Goal: Task Accomplishment & Management: Complete application form

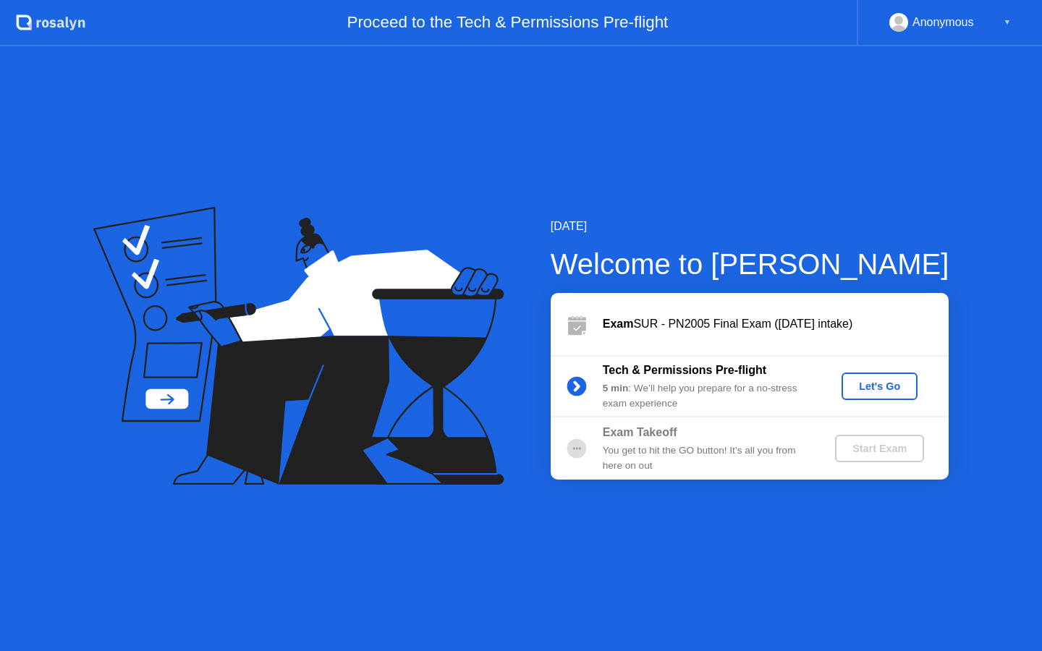
click at [871, 389] on div "Let's Go" at bounding box center [879, 387] width 64 height 12
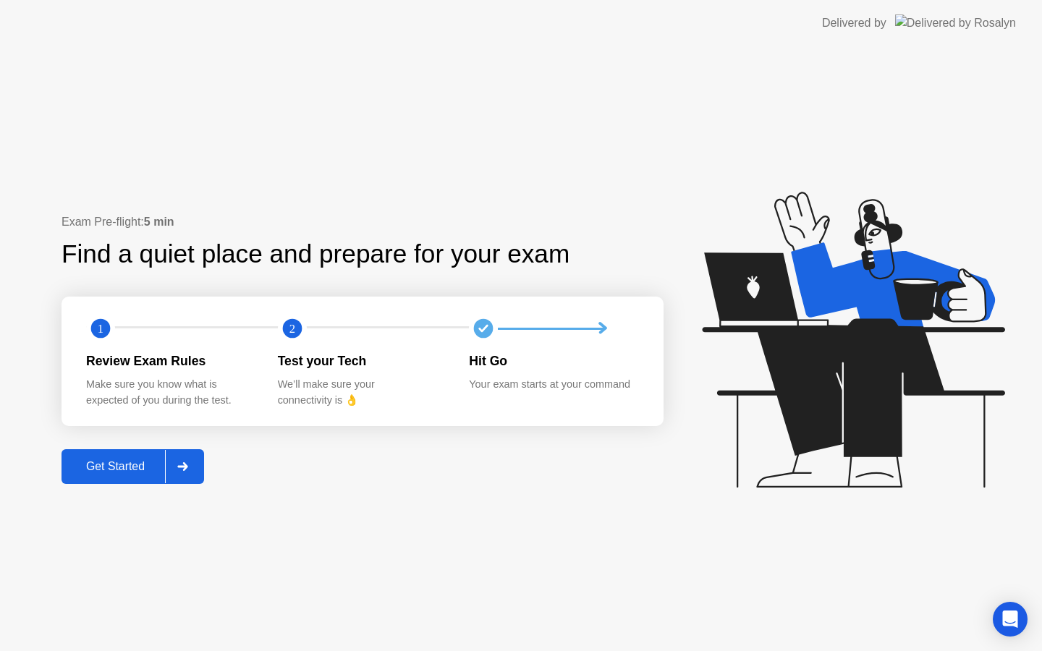
click at [149, 476] on button "Get Started" at bounding box center [133, 466] width 143 height 35
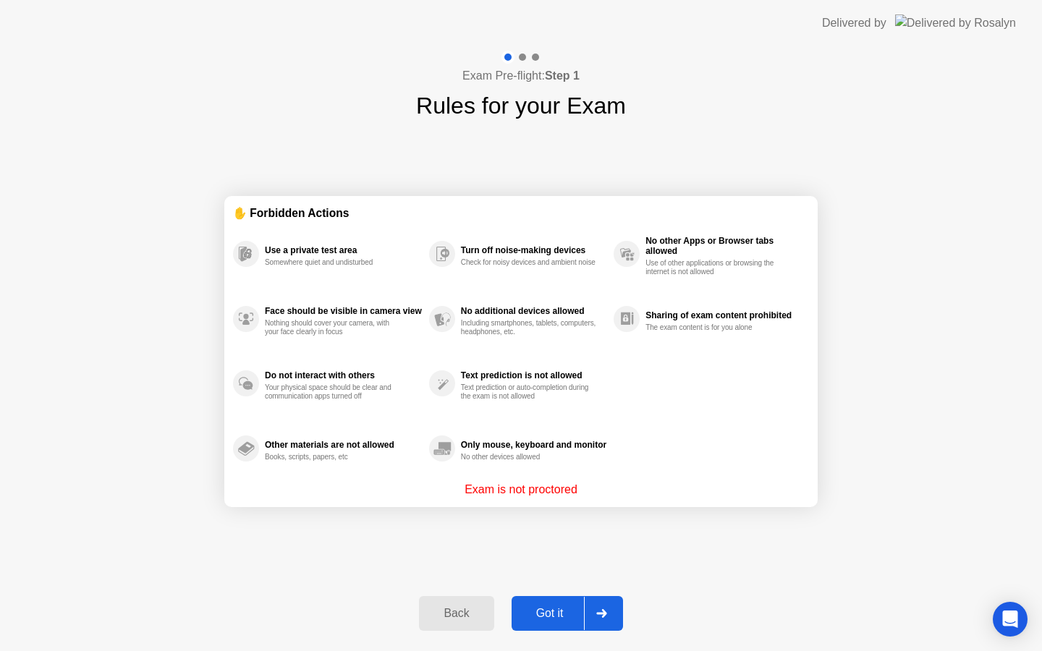
click at [546, 609] on div "Got it" at bounding box center [550, 613] width 68 height 13
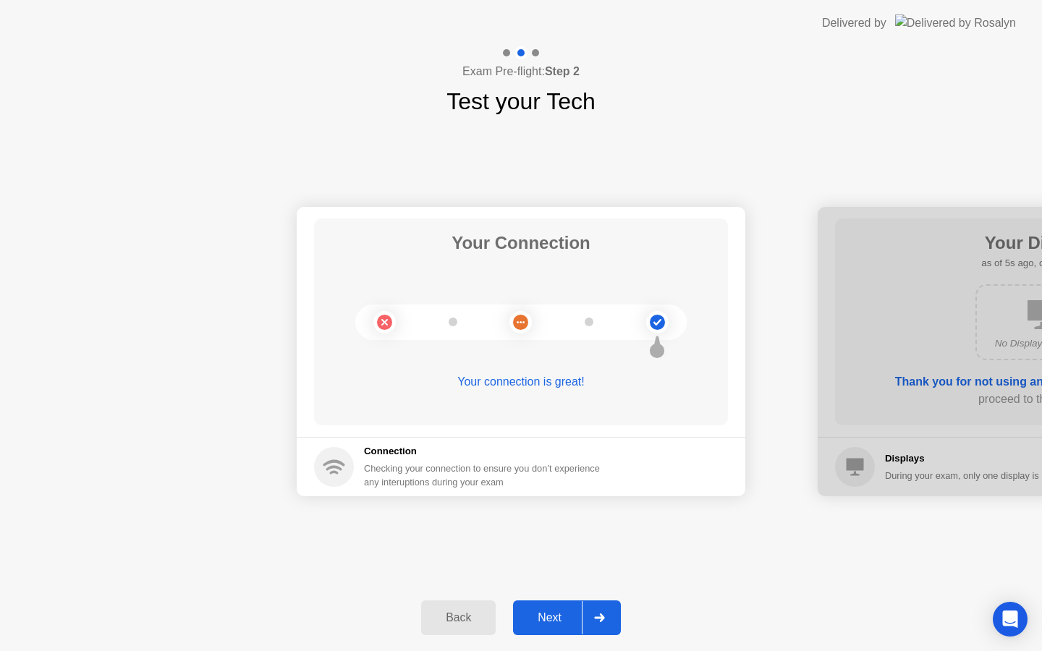
click at [552, 619] on div "Next" at bounding box center [549, 617] width 64 height 13
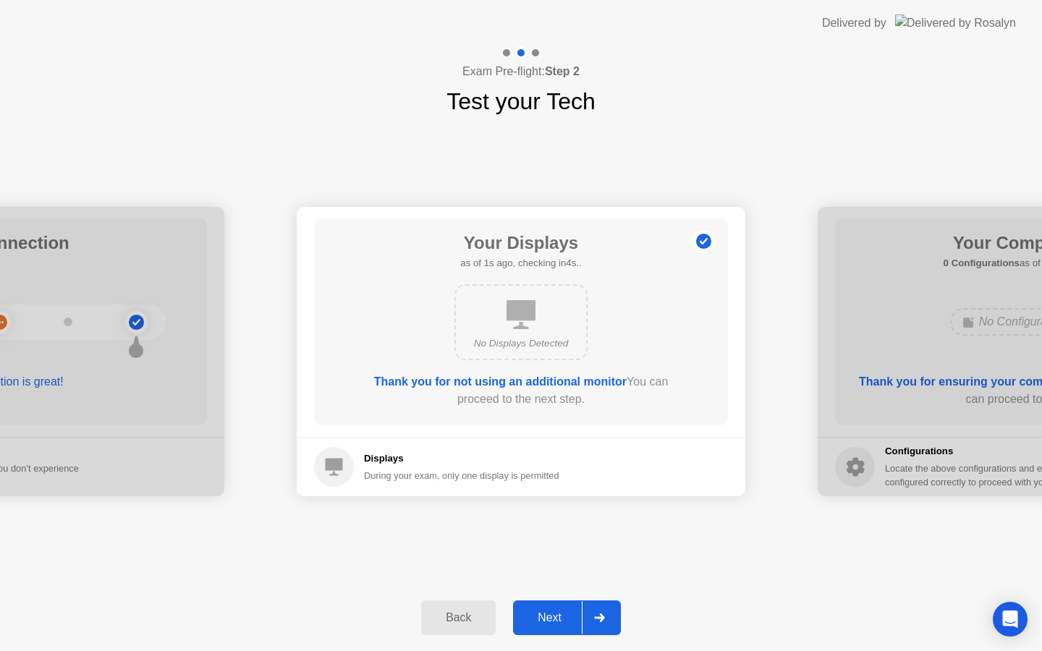
click at [552, 619] on div "Next" at bounding box center [549, 617] width 64 height 13
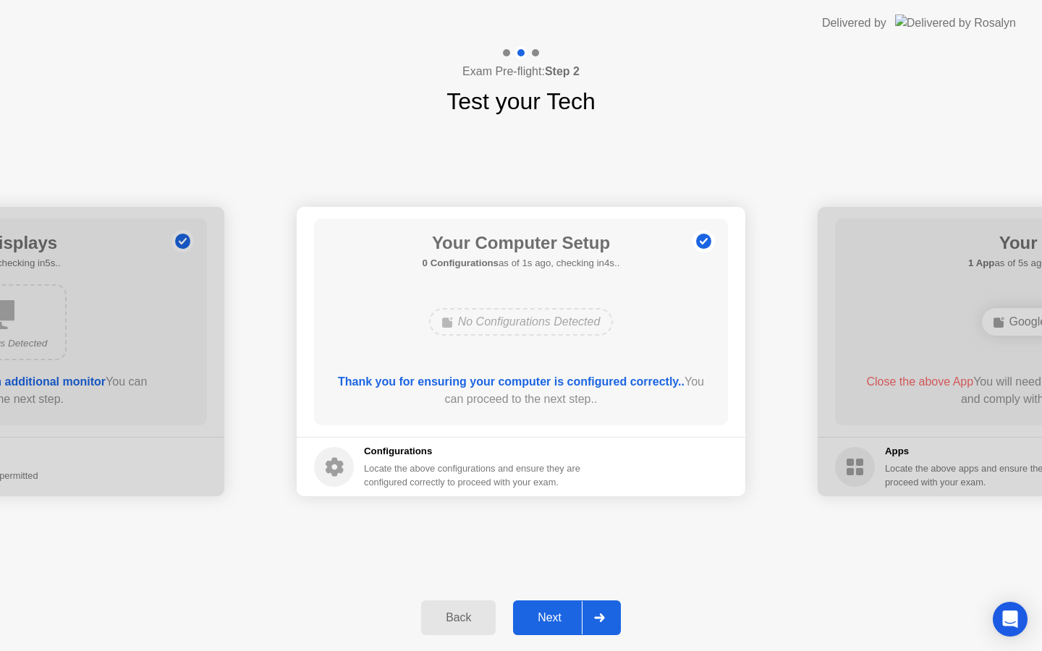
click at [552, 619] on div "Next" at bounding box center [549, 617] width 64 height 13
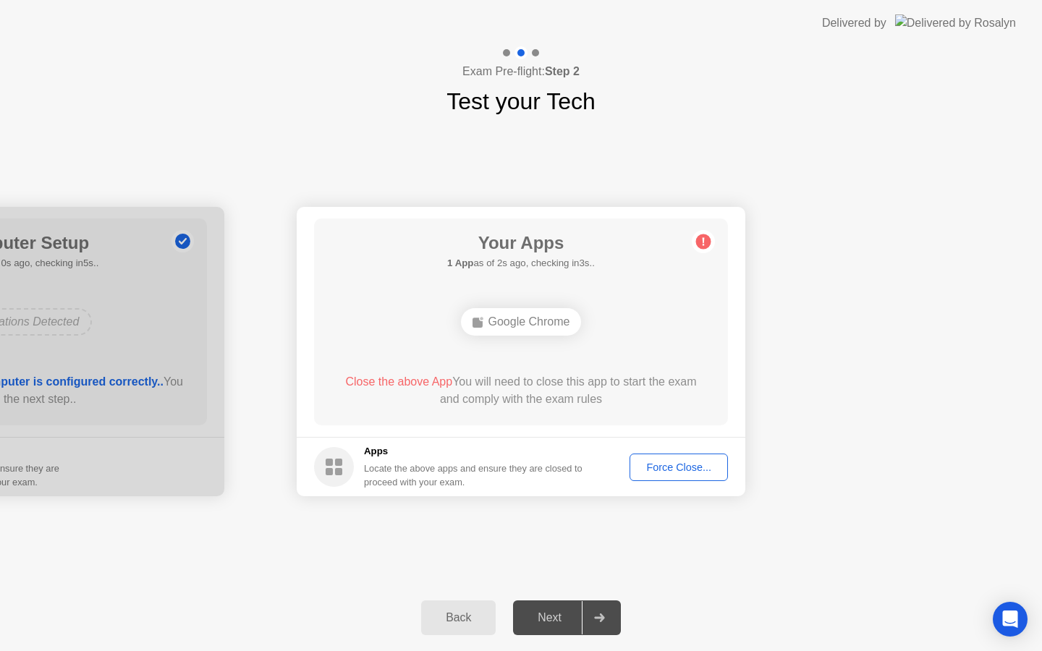
click at [666, 470] on div "Force Close..." at bounding box center [679, 468] width 88 height 12
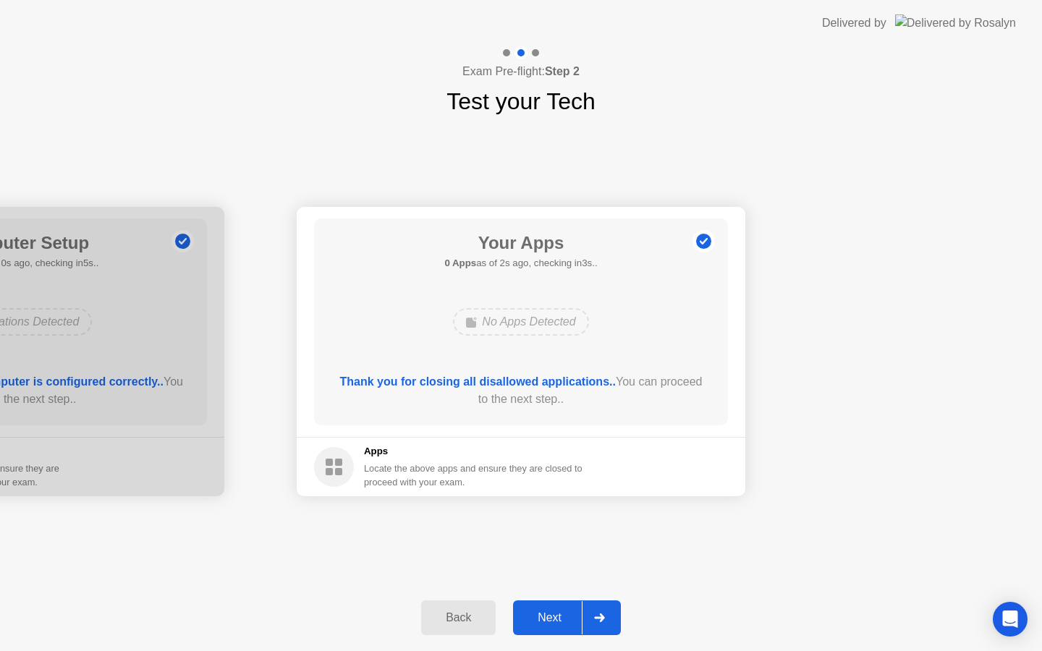
click at [567, 613] on div "Next" at bounding box center [549, 617] width 64 height 13
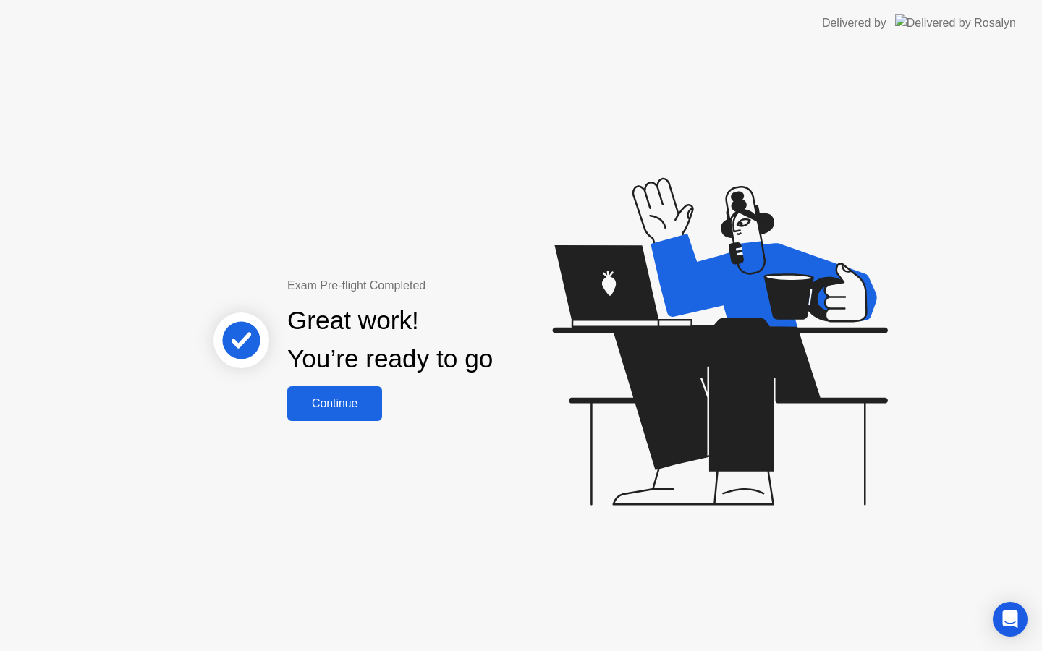
click at [340, 407] on div "Continue" at bounding box center [335, 403] width 86 height 13
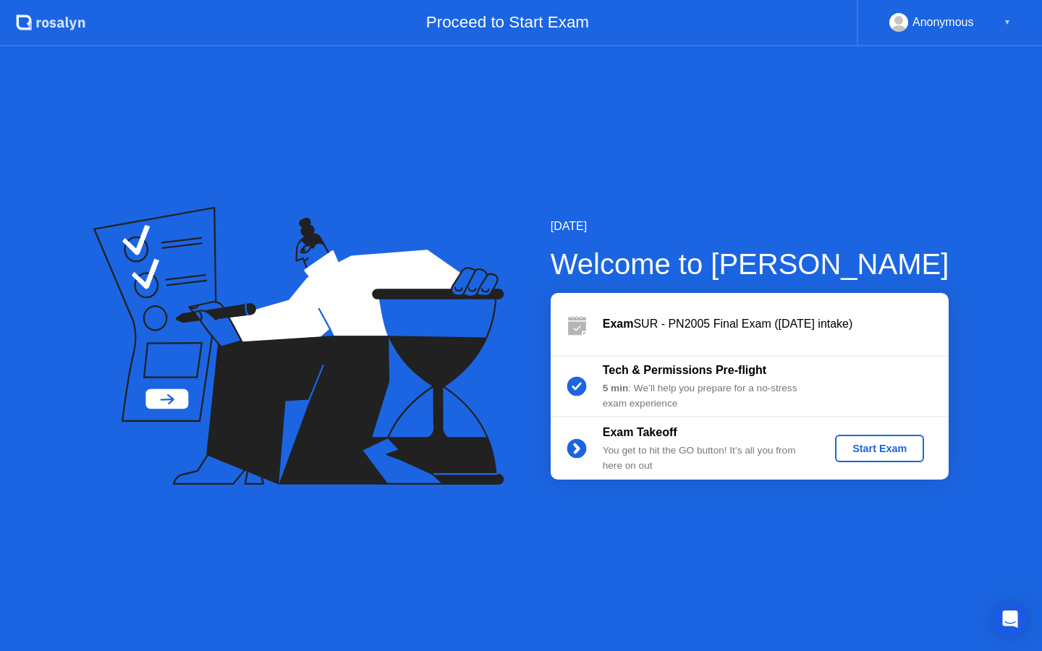
click at [906, 448] on div "Start Exam" at bounding box center [879, 449] width 77 height 12
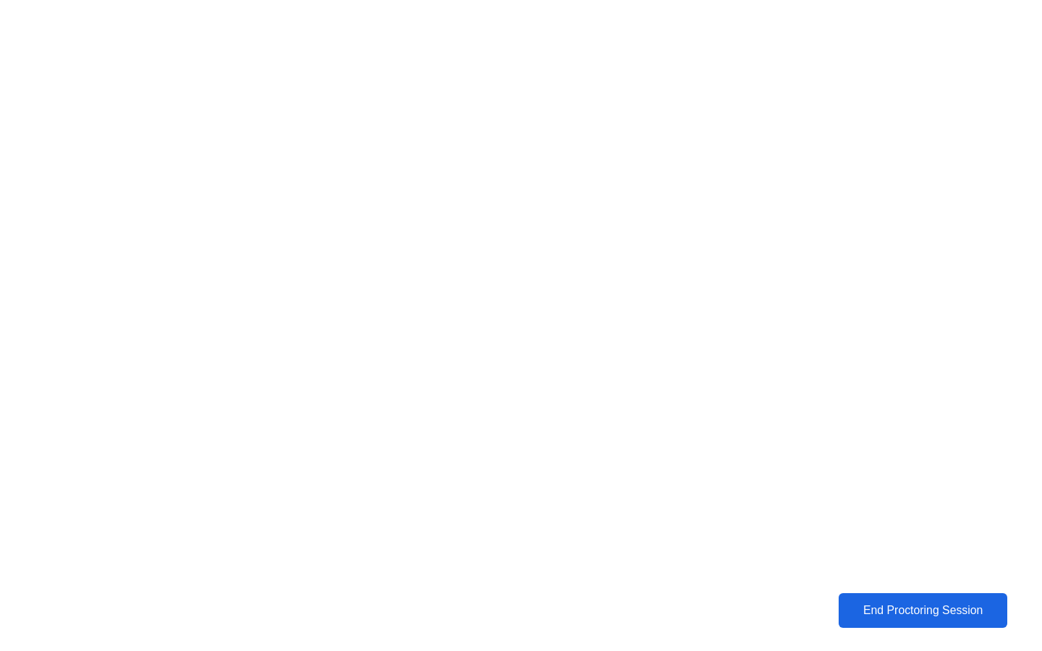
click at [931, 610] on div "End Proctoring Session" at bounding box center [923, 610] width 160 height 13
